Goal: Information Seeking & Learning: Check status

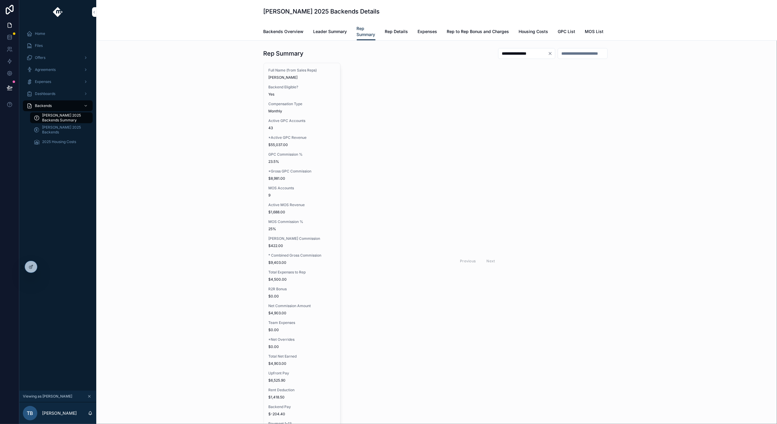
click at [90, 397] on icon "scrollable content" at bounding box center [89, 397] width 4 height 4
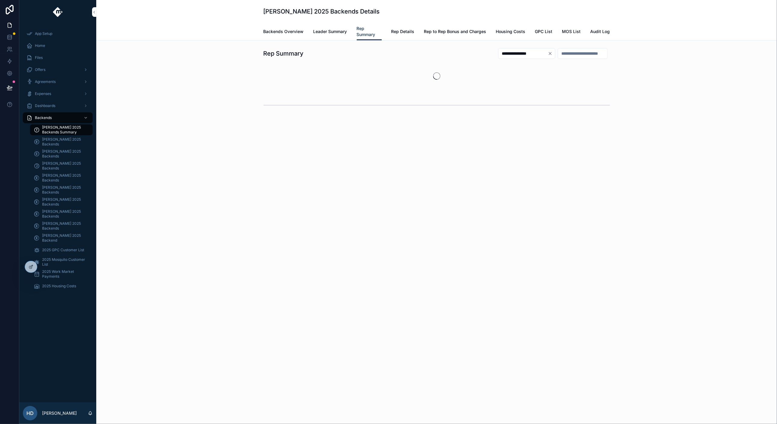
click at [0, 0] on icon at bounding box center [0, 0] width 0 height 0
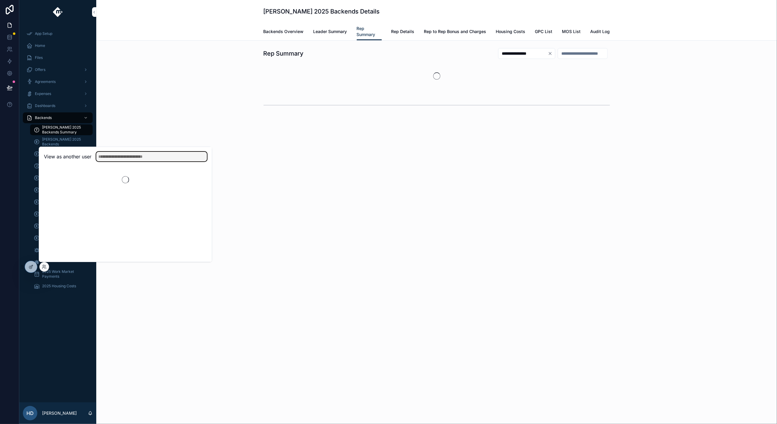
click at [158, 156] on input "text" at bounding box center [151, 157] width 111 height 10
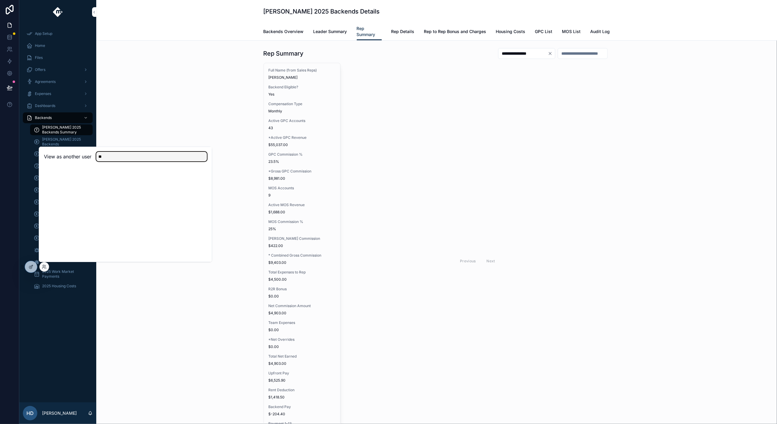
type input "*"
type input "*****"
click at [0, 0] on button "Select" at bounding box center [0, 0] width 0 height 0
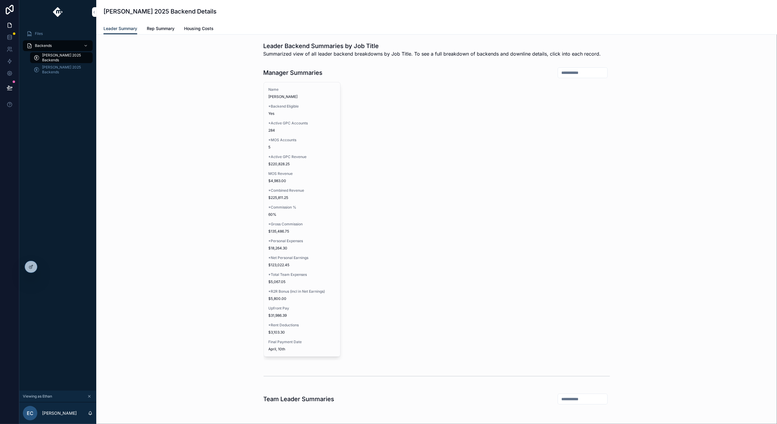
click at [300, 194] on div "*Combined Revenue $225,811.25" at bounding box center [302, 194] width 67 height 12
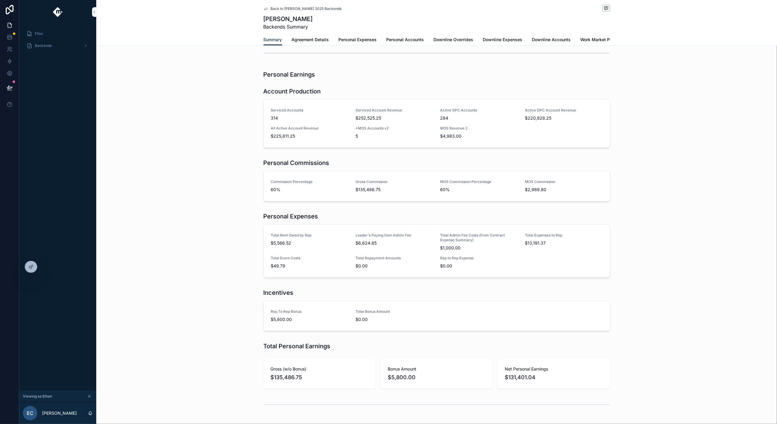
scroll to position [43, 0]
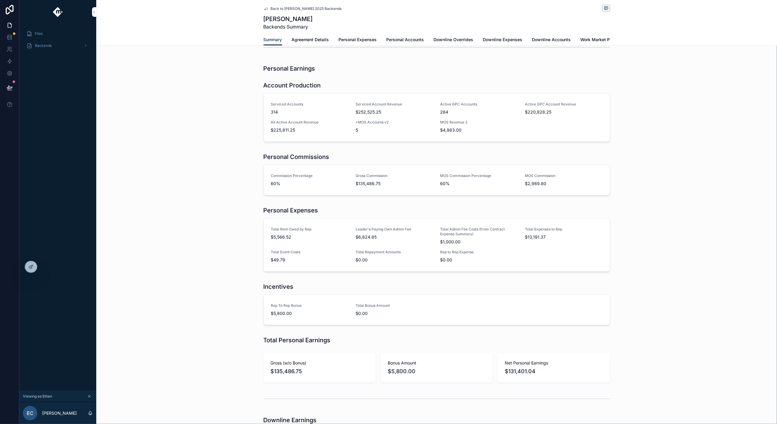
click at [220, 35] on div "Summary Agreement Details Personal Expenses Personal Accounts Downline Override…" at bounding box center [436, 39] width 673 height 11
